Goal: Answer question/provide support: Share knowledge or assist other users

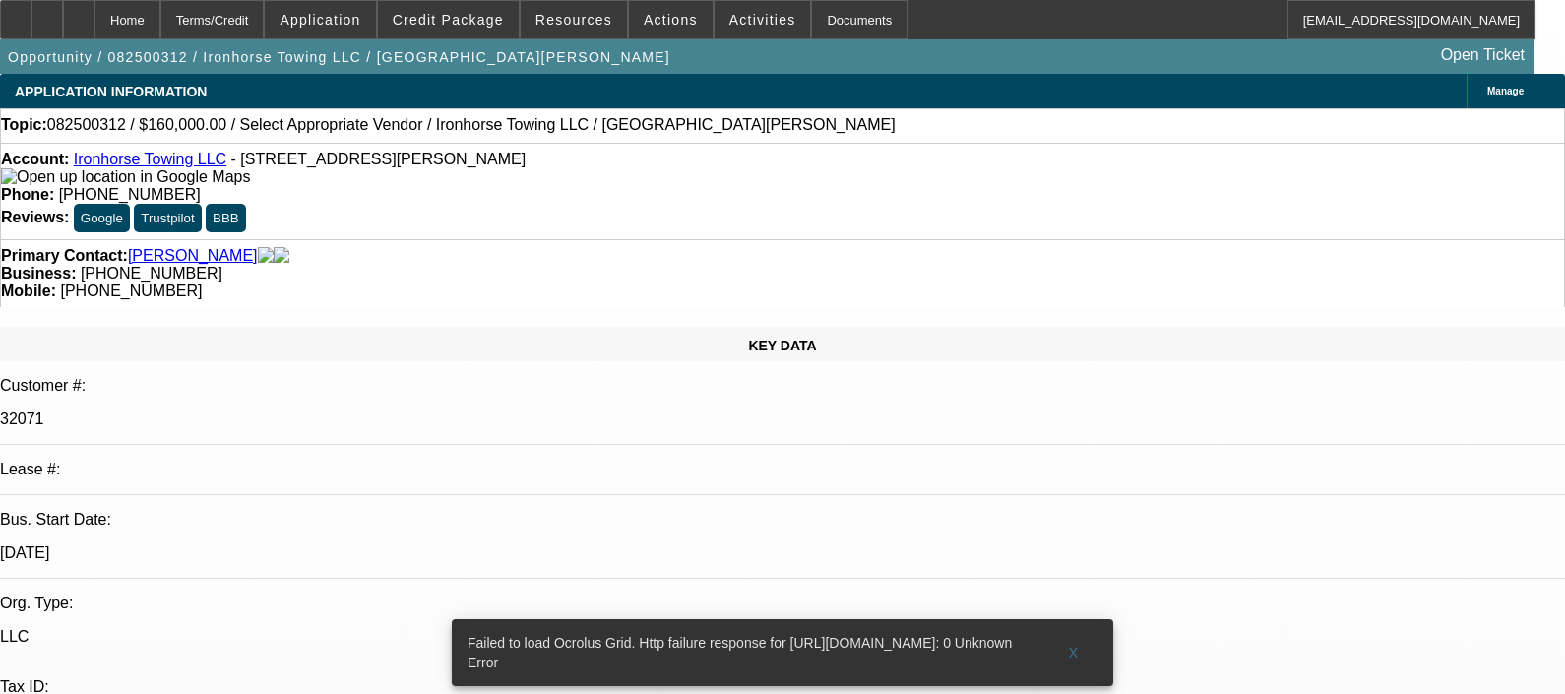
select select "0"
select select "2"
select select "0.1"
select select "1"
select select "2"
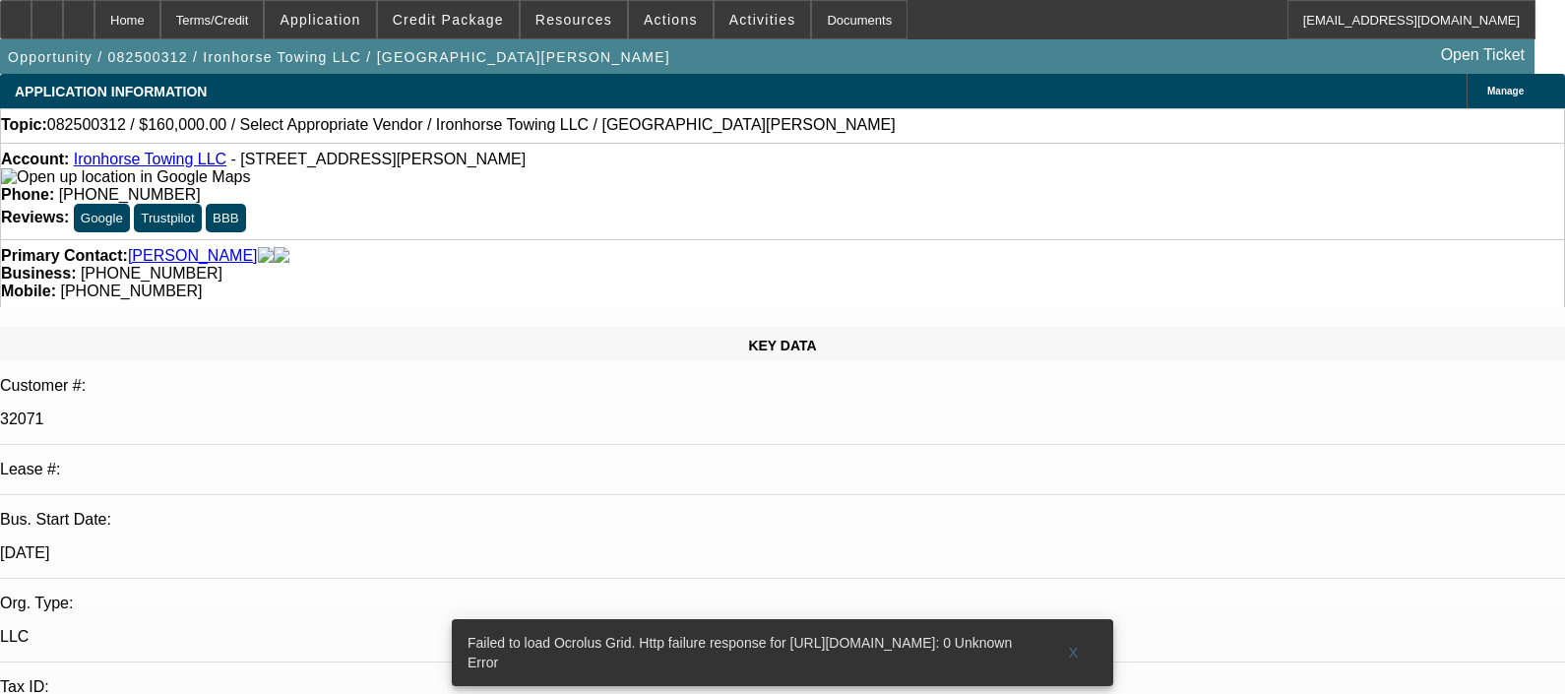
select select "4"
radio input "true"
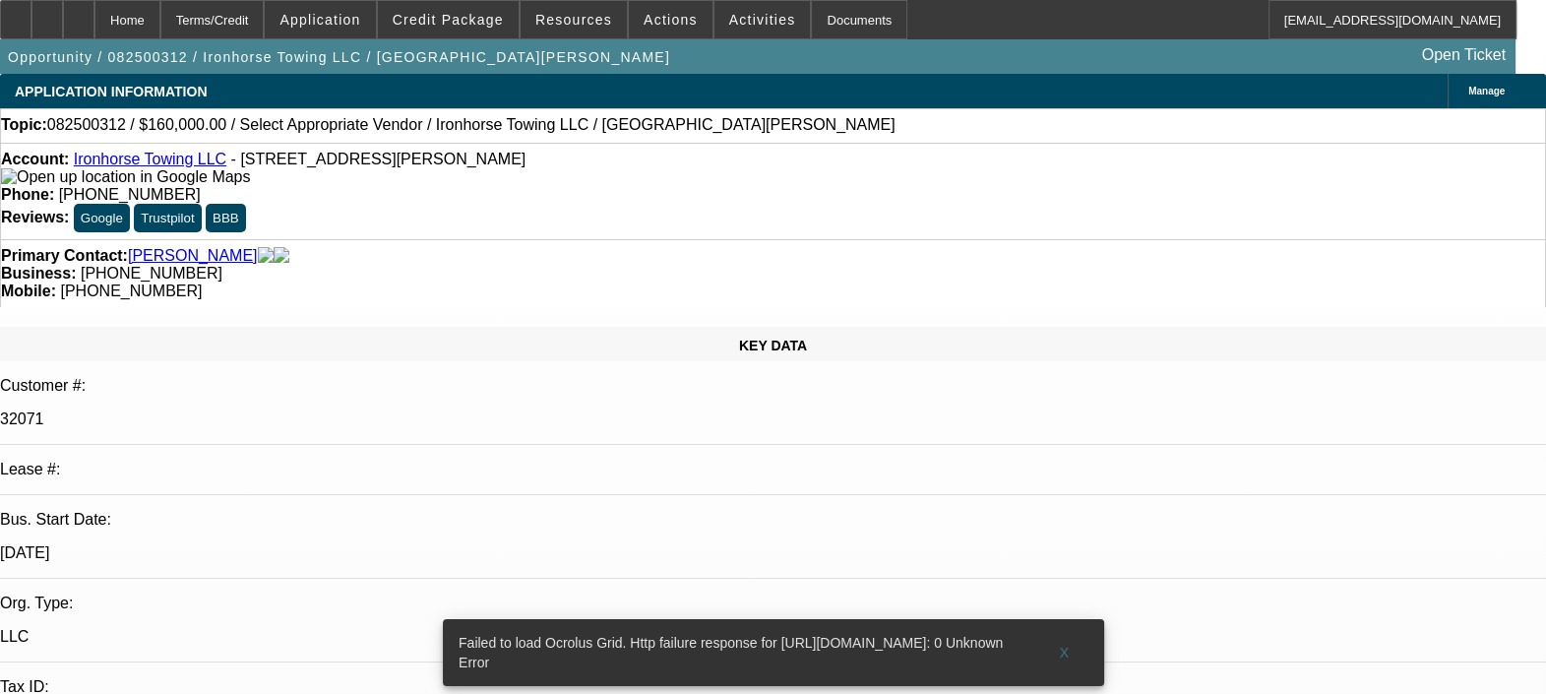
drag, startPoint x: 1335, startPoint y: 339, endPoint x: 1353, endPoint y: 372, distance: 38.3
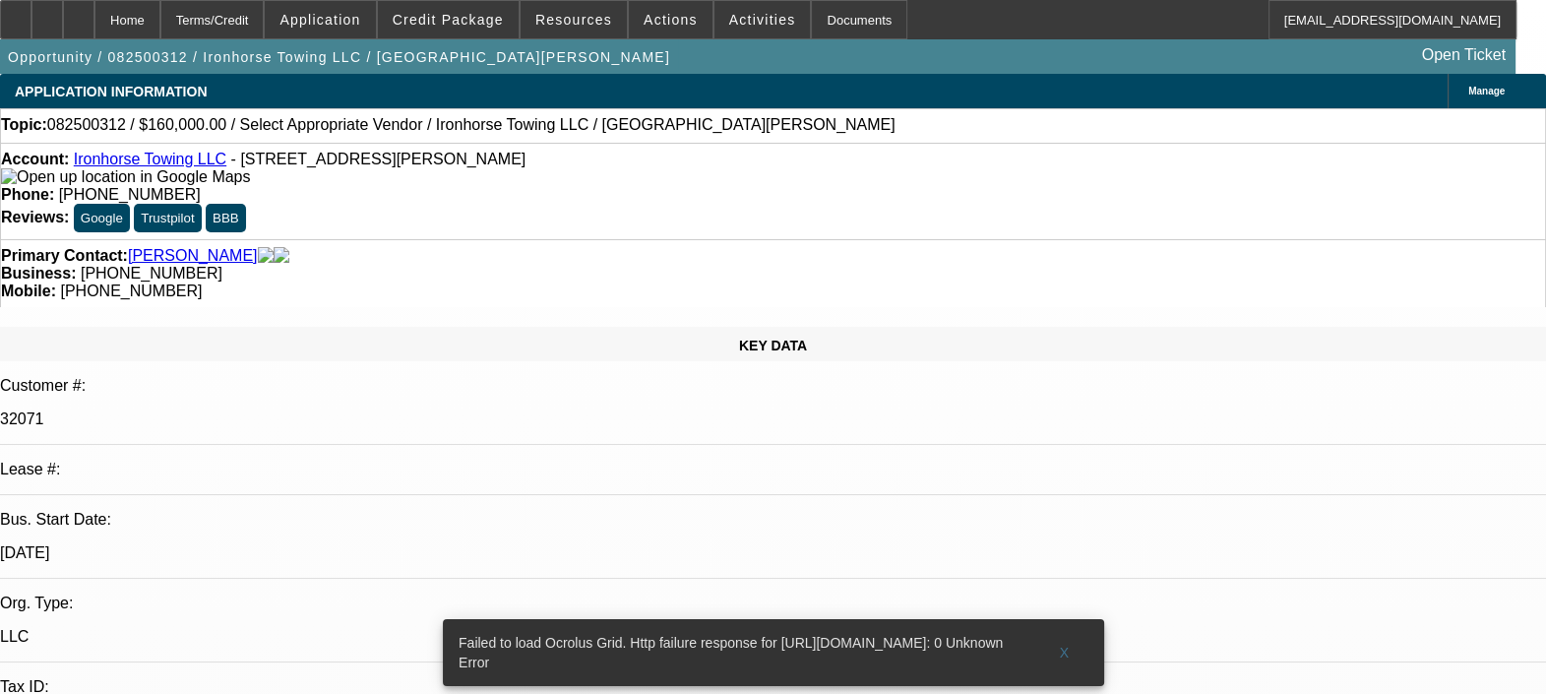
type textarea "CUSTOMER IS BEHIND 2 TIMES TILL NOW, BUT SINCE LAST ONE YEAR HE ON TIME AND NO …"
radio input "true"
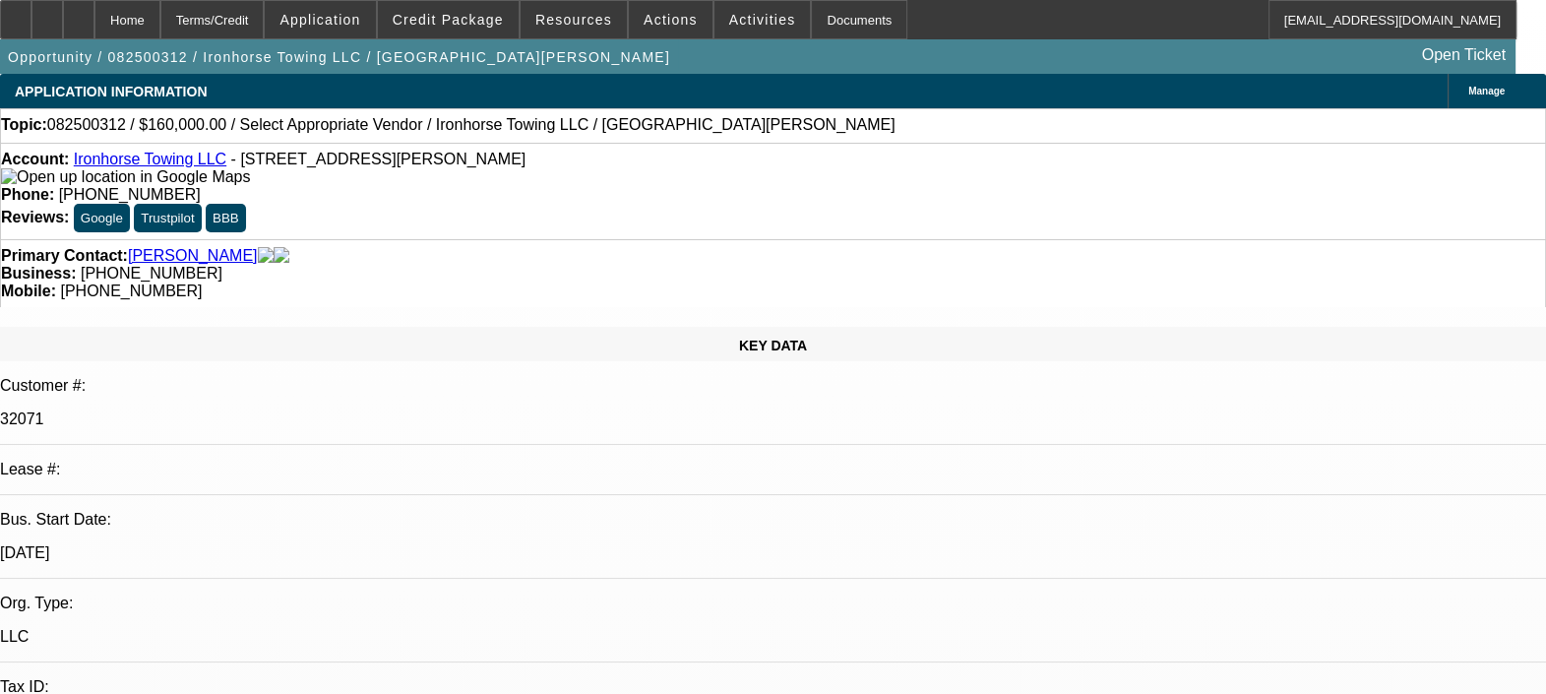
select select "0"
select select "2"
select select "0.1"
select select "1"
select select "2"
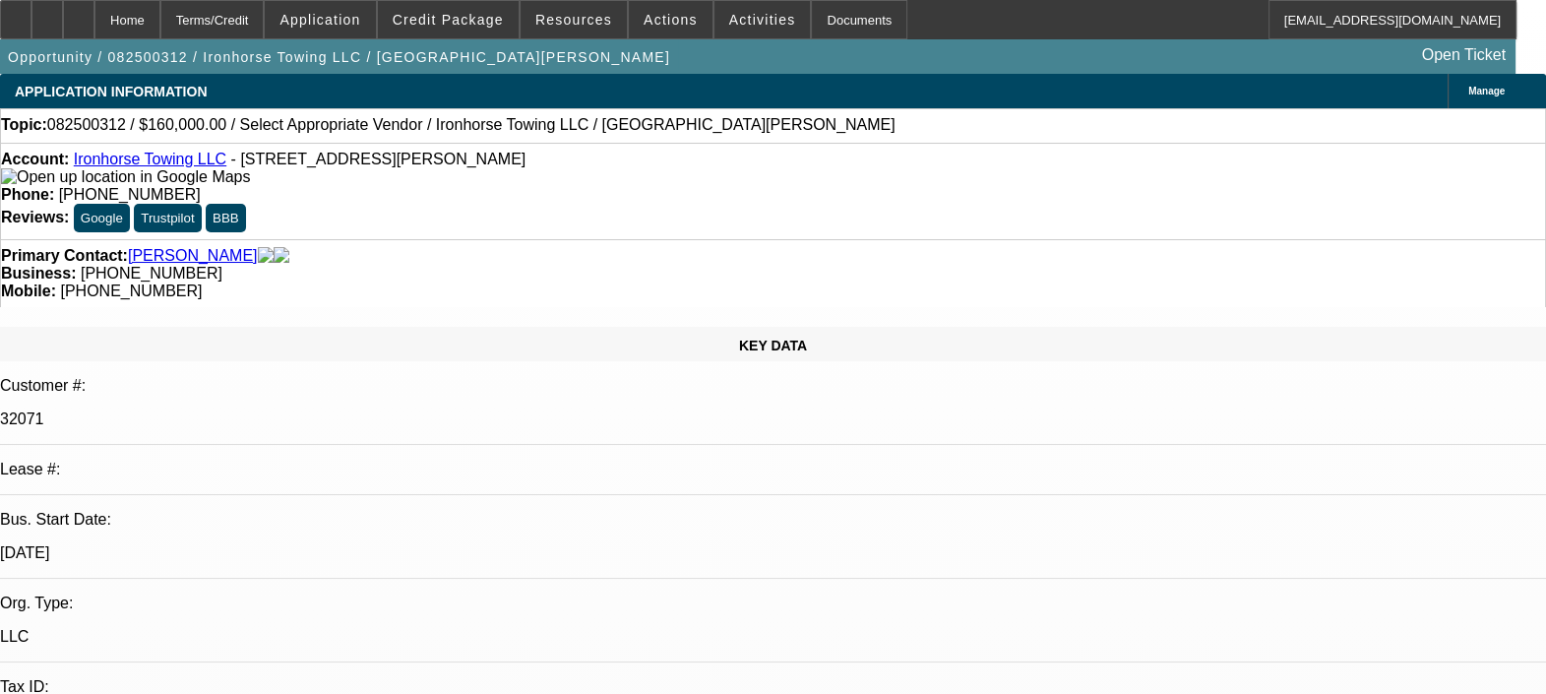
select select "4"
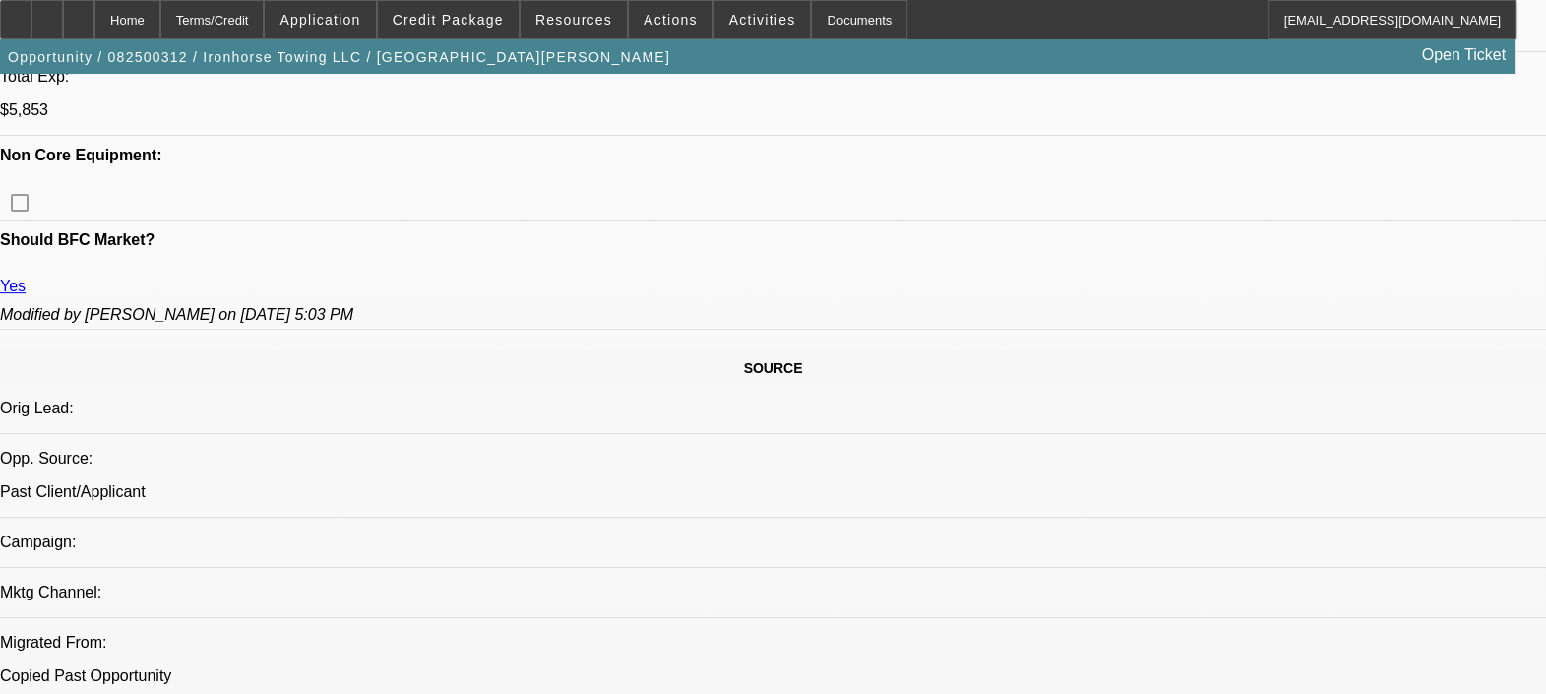
scroll to position [983, 0]
